Goal: Go to known website: Go to known website

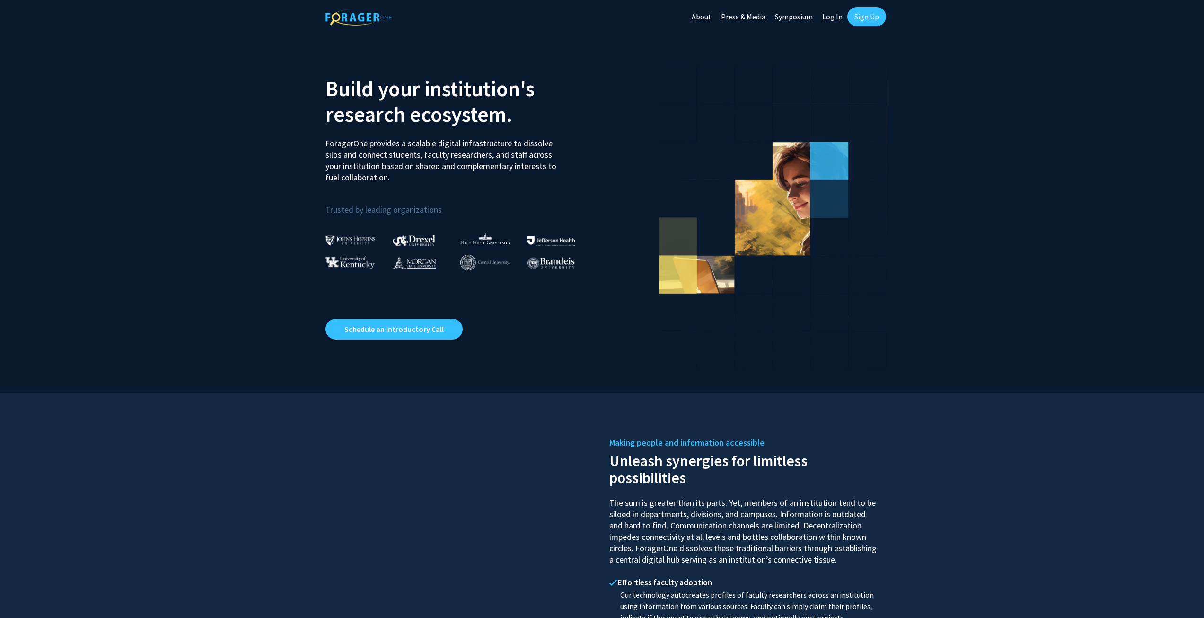
click at [835, 17] on link "Log In" at bounding box center [833, 16] width 30 height 33
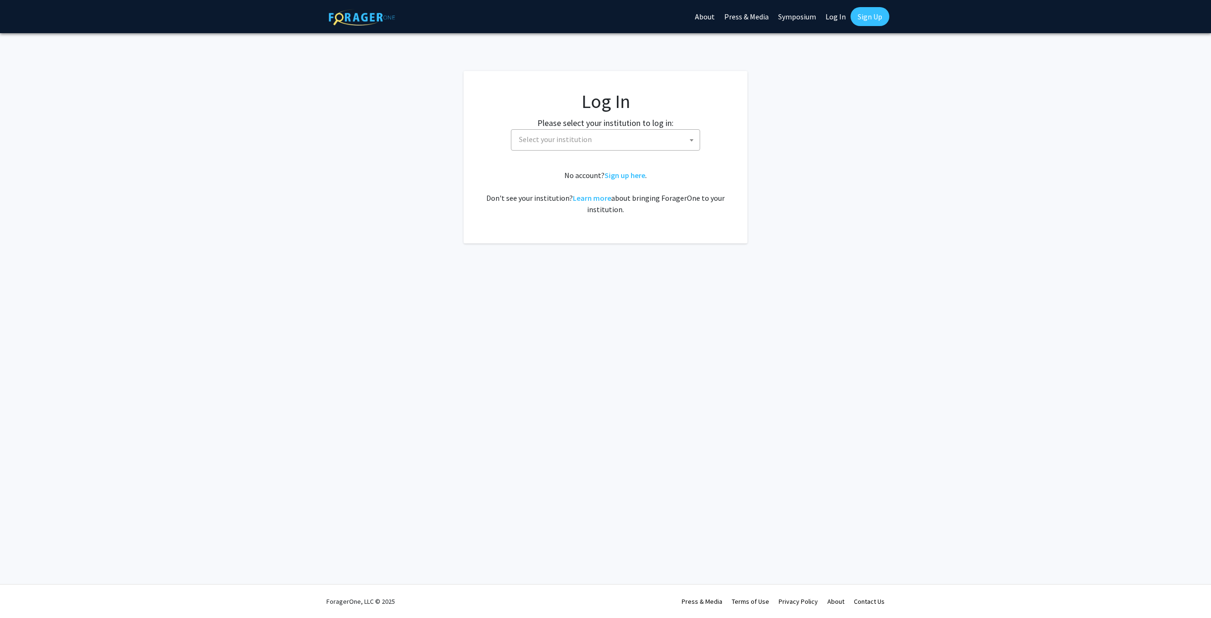
click at [625, 141] on span "Select your institution" at bounding box center [607, 139] width 185 height 19
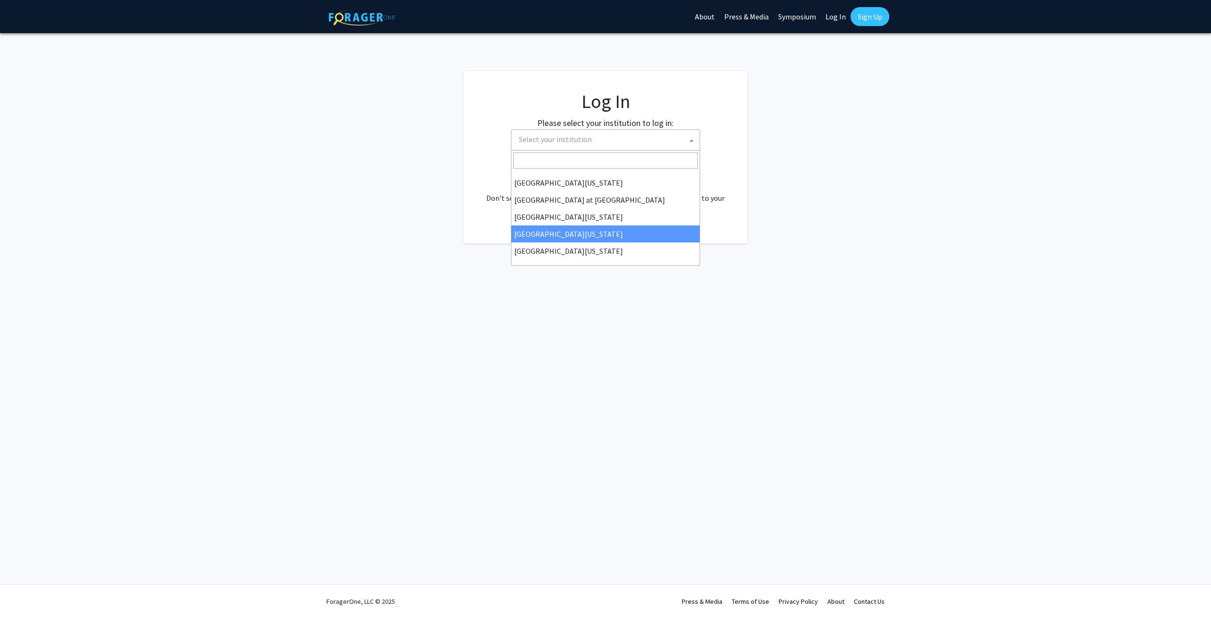
select select "31"
